Goal: Task Accomplishment & Management: Manage account settings

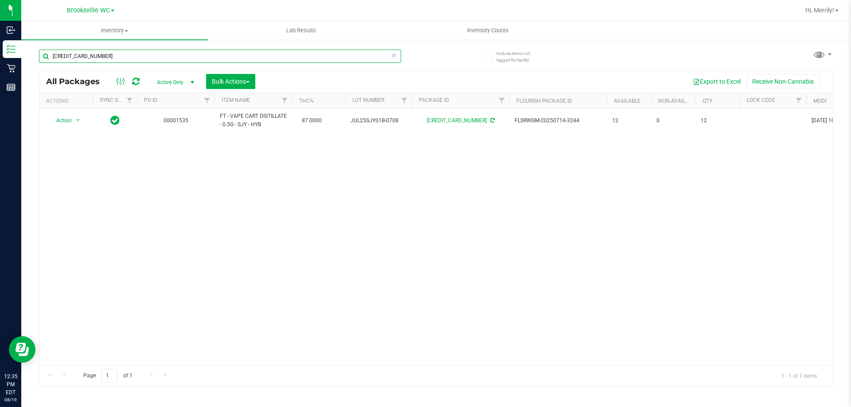
click at [113, 57] on input "[CREDIT_CARD_NUMBER]" at bounding box center [220, 56] width 362 height 13
type input "5541732162837314"
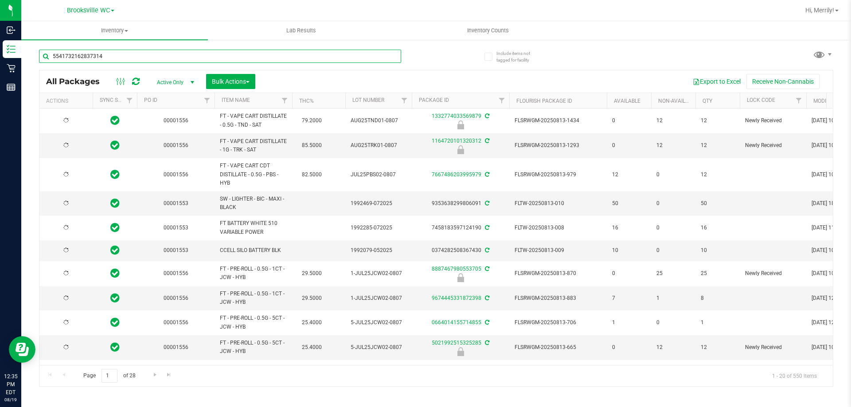
type input "[DATE]"
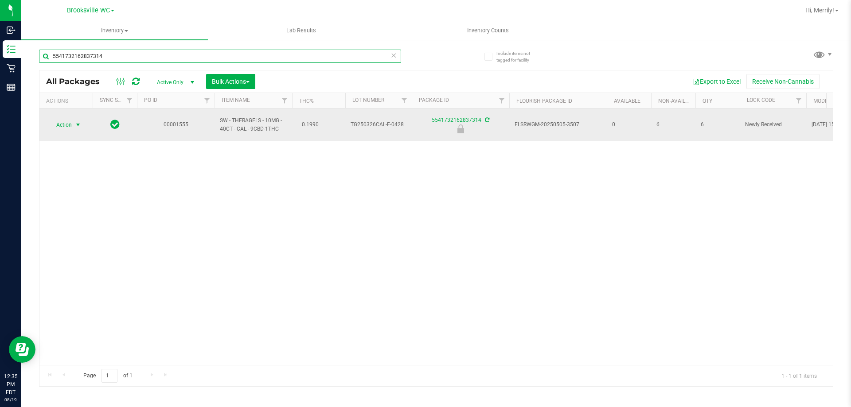
type input "5541732162837314"
click at [78, 121] on span "select" at bounding box center [77, 124] width 7 height 7
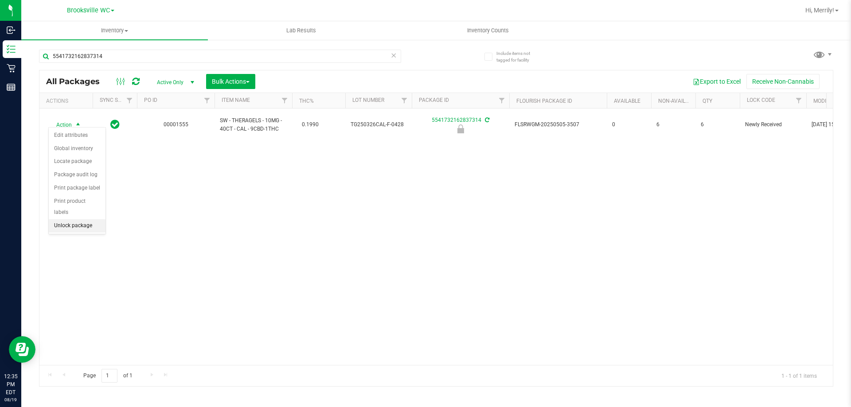
click at [73, 219] on li "Unlock package" at bounding box center [77, 225] width 57 height 13
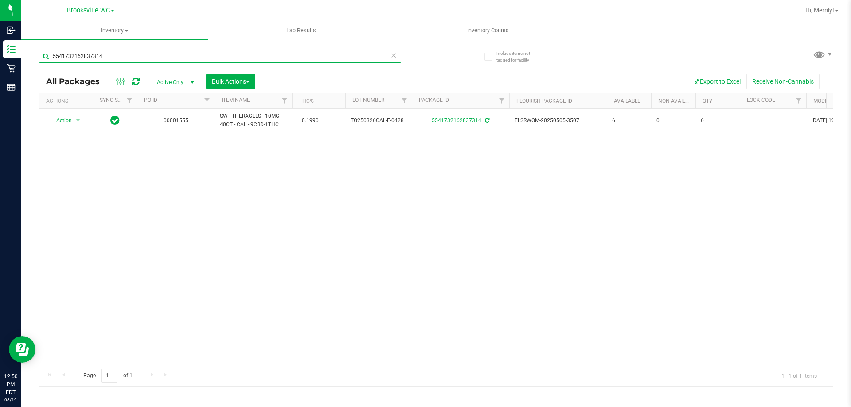
click at [108, 55] on input "5541732162837314" at bounding box center [220, 56] width 362 height 13
click at [108, 56] on input "5541732162837314" at bounding box center [220, 56] width 362 height 13
type input "0"
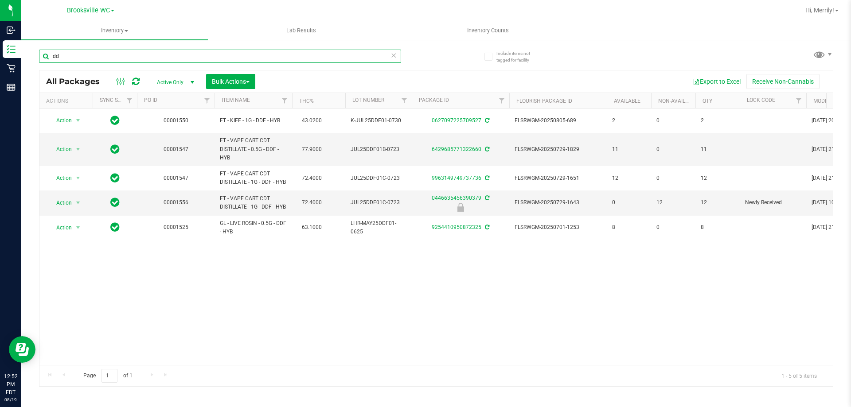
type input "d"
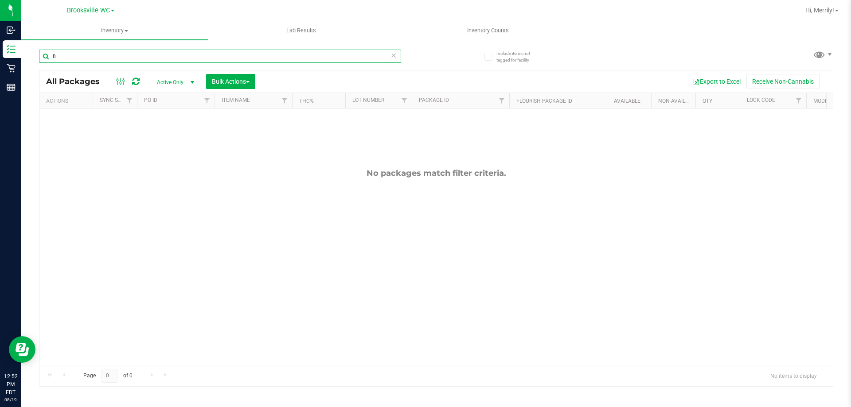
type input "f"
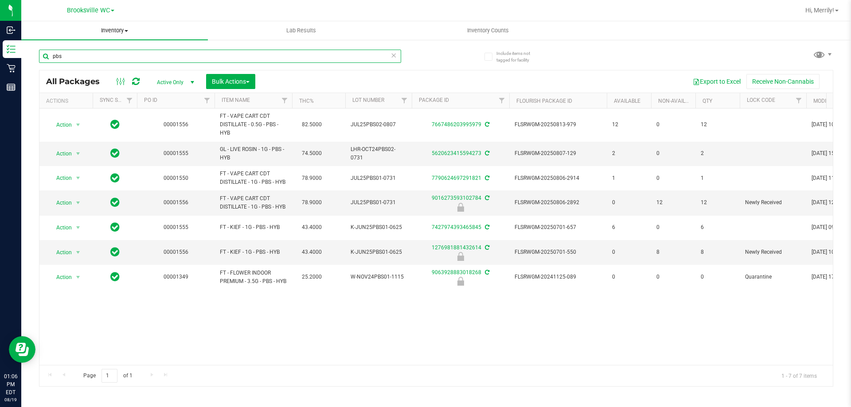
type input "pbs"
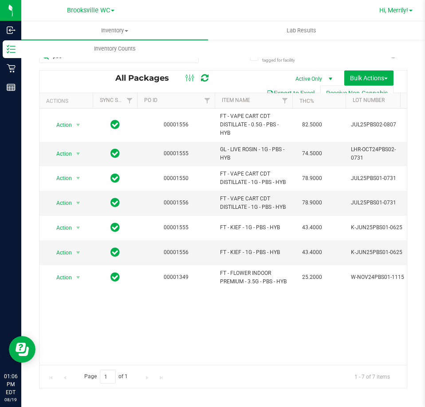
click at [389, 10] on span "Hi, Merrily!" at bounding box center [393, 10] width 29 height 7
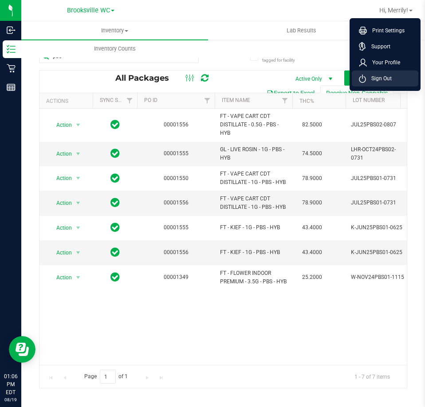
click at [396, 74] on li "Sign Out" at bounding box center [384, 78] width 66 height 16
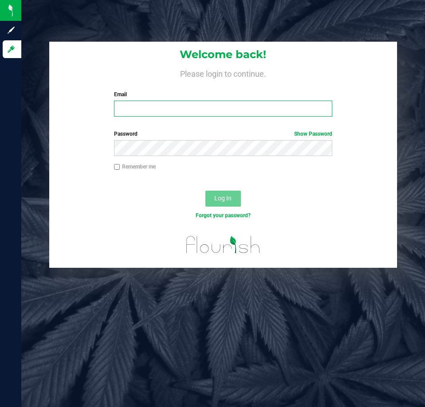
click at [163, 108] on input "Email" at bounding box center [223, 109] width 218 height 16
type input "[EMAIL_ADDRESS][DOMAIN_NAME]"
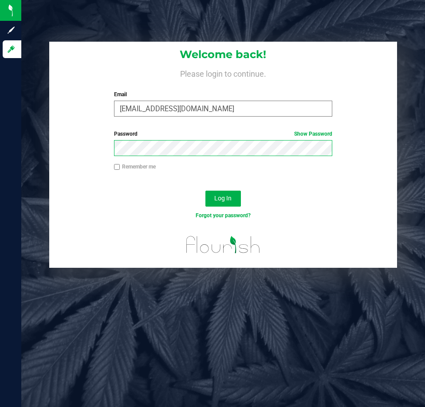
click at [205, 191] on button "Log In" at bounding box center [222, 199] width 35 height 16
